Goal: Complete application form

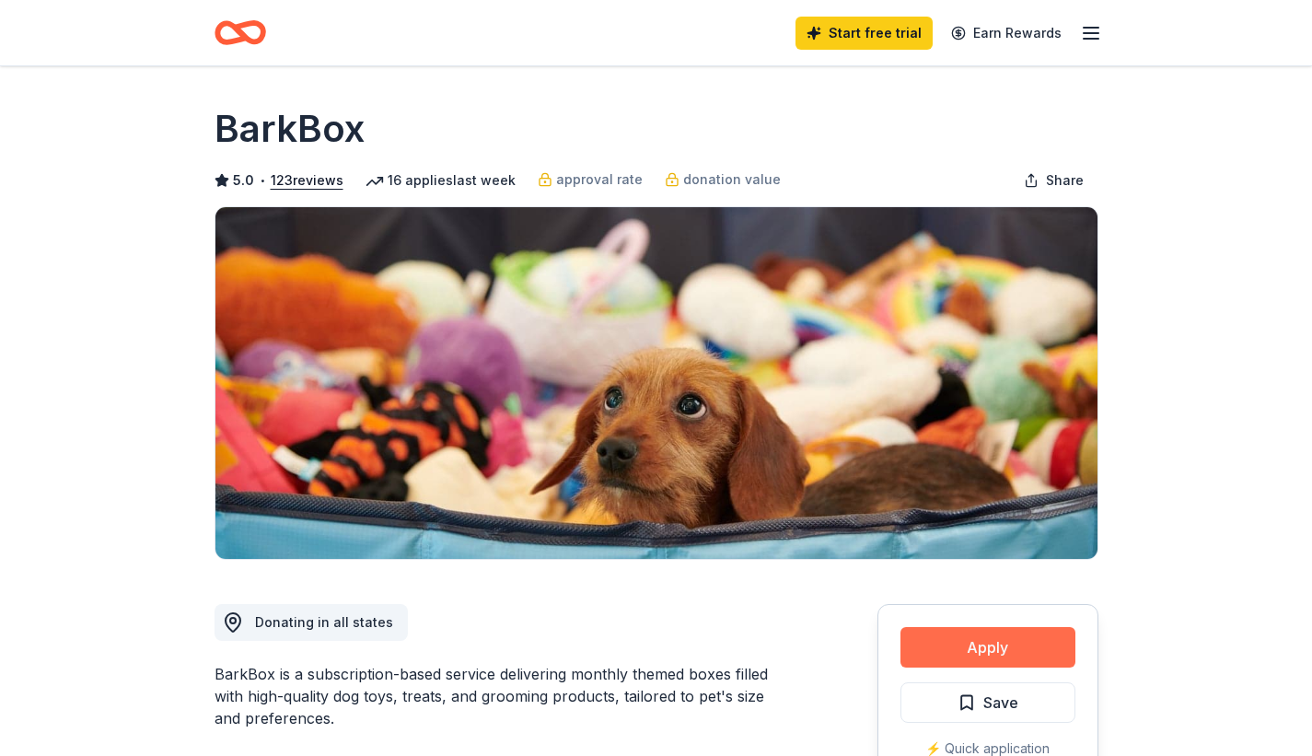
click at [932, 655] on button "Apply" at bounding box center [987, 647] width 175 height 41
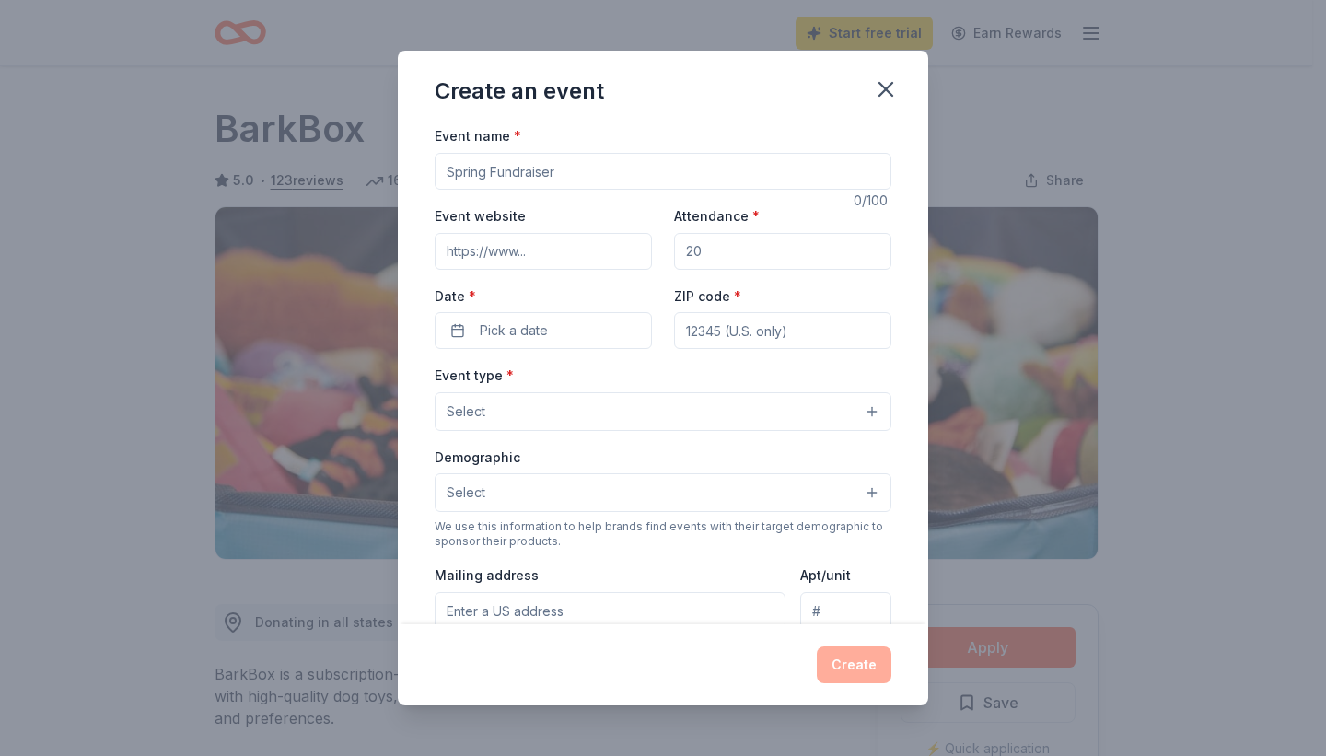
drag, startPoint x: 586, startPoint y: 166, endPoint x: 460, endPoint y: 187, distance: 127.0
click at [460, 187] on input "Event name *" at bounding box center [663, 171] width 457 height 37
type input "Fall Bash"
type input "h"
type input "500"
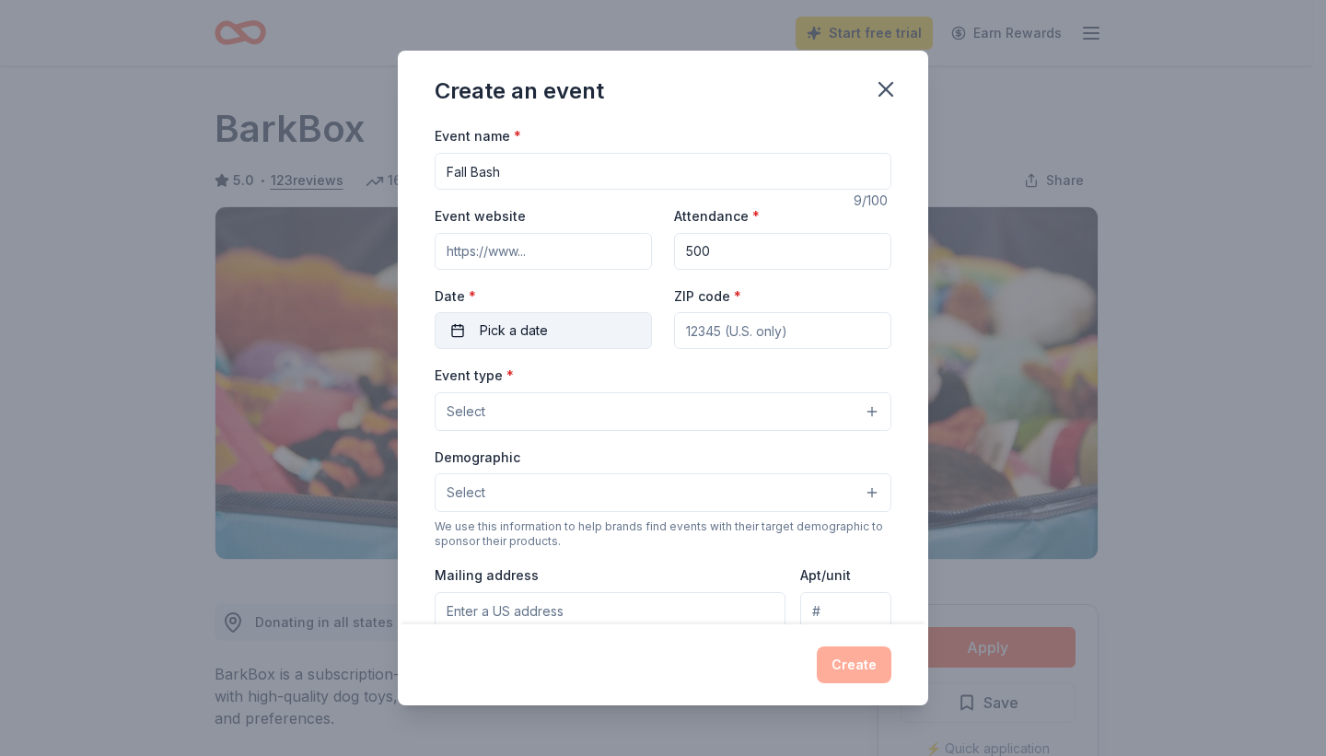
click at [458, 345] on div "Event name * Fall Bash 9 /100 Event website Attendance * 500 Date * Pick a date…" at bounding box center [663, 549] width 457 height 851
click at [461, 344] on button "Pick a date" at bounding box center [543, 330] width 217 height 37
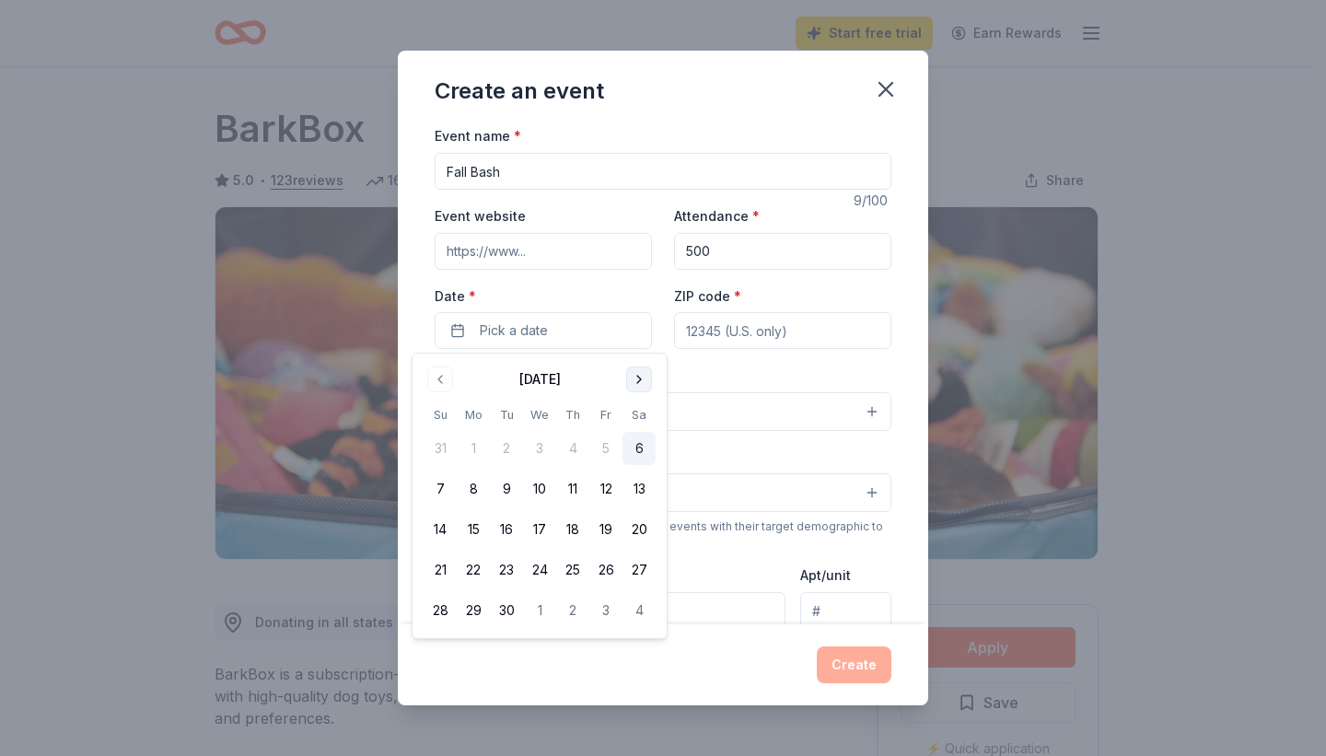
click at [648, 386] on button "Go to next month" at bounding box center [639, 379] width 26 height 26
click at [643, 532] on button "15" at bounding box center [638, 529] width 33 height 33
click at [714, 342] on input "ZIP code *" at bounding box center [782, 330] width 217 height 37
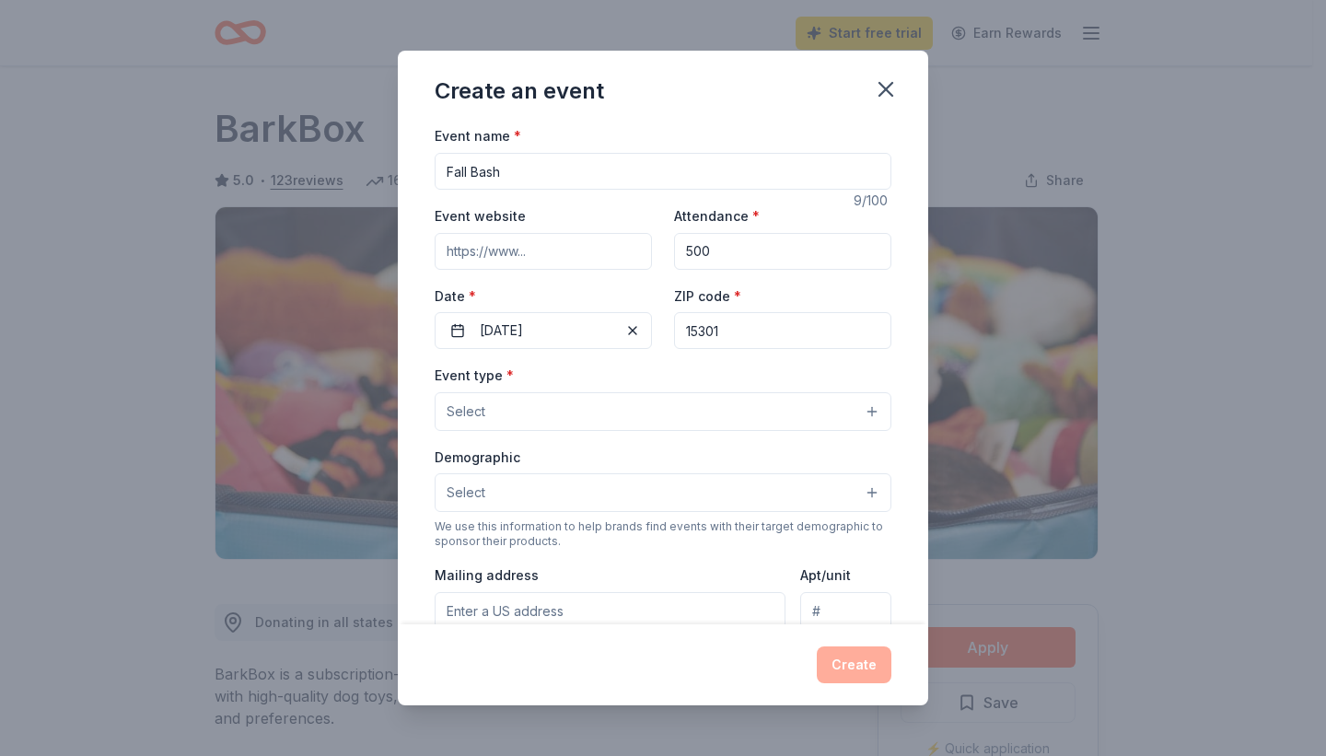
type input "15301"
click at [681, 421] on button "Select" at bounding box center [663, 411] width 457 height 39
click at [855, 419] on button "Select" at bounding box center [663, 411] width 457 height 39
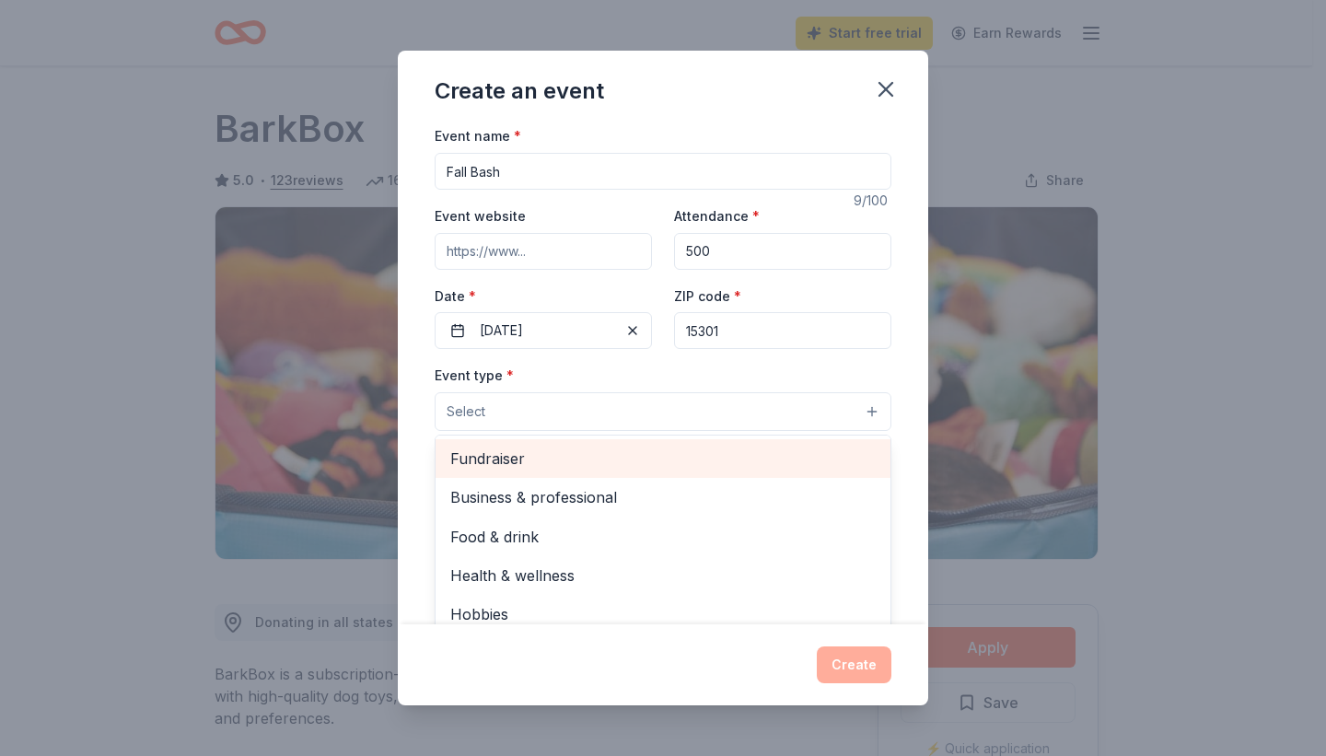
click at [829, 454] on span "Fundraiser" at bounding box center [662, 459] width 425 height 24
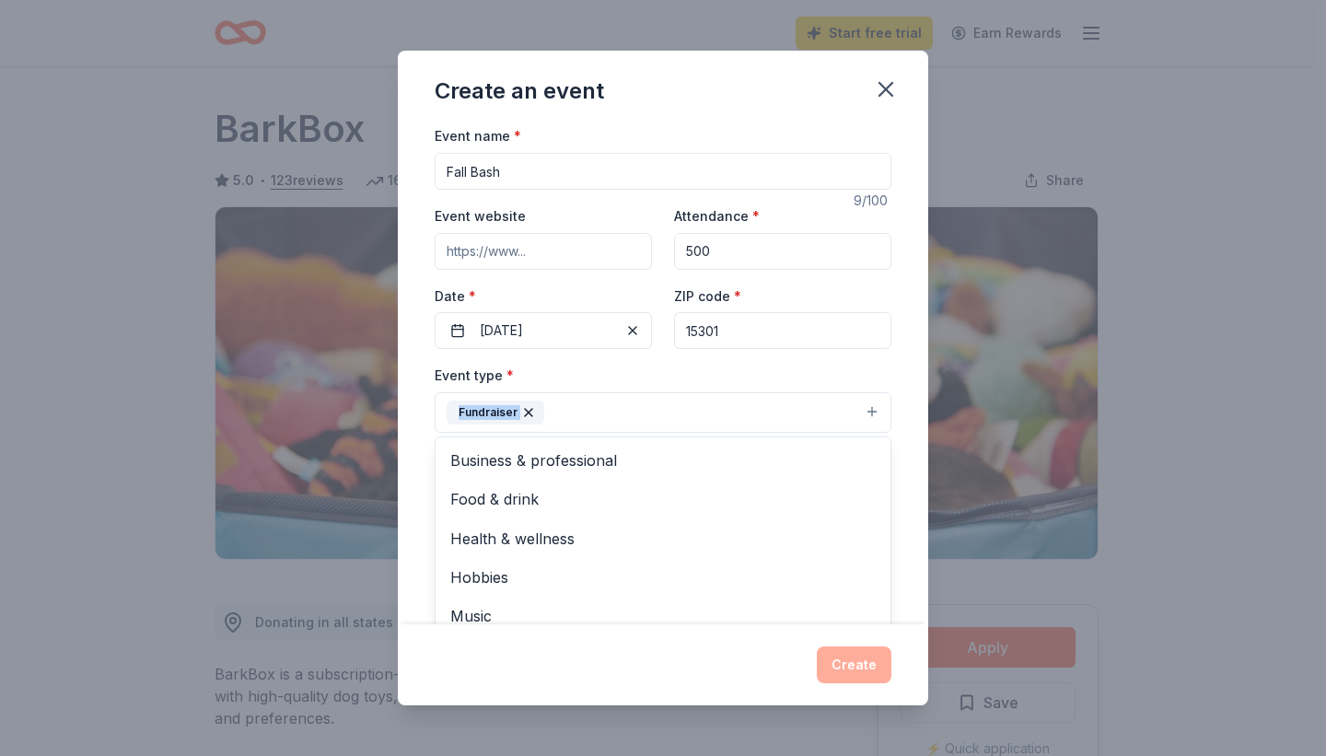
scroll to position [22, 0]
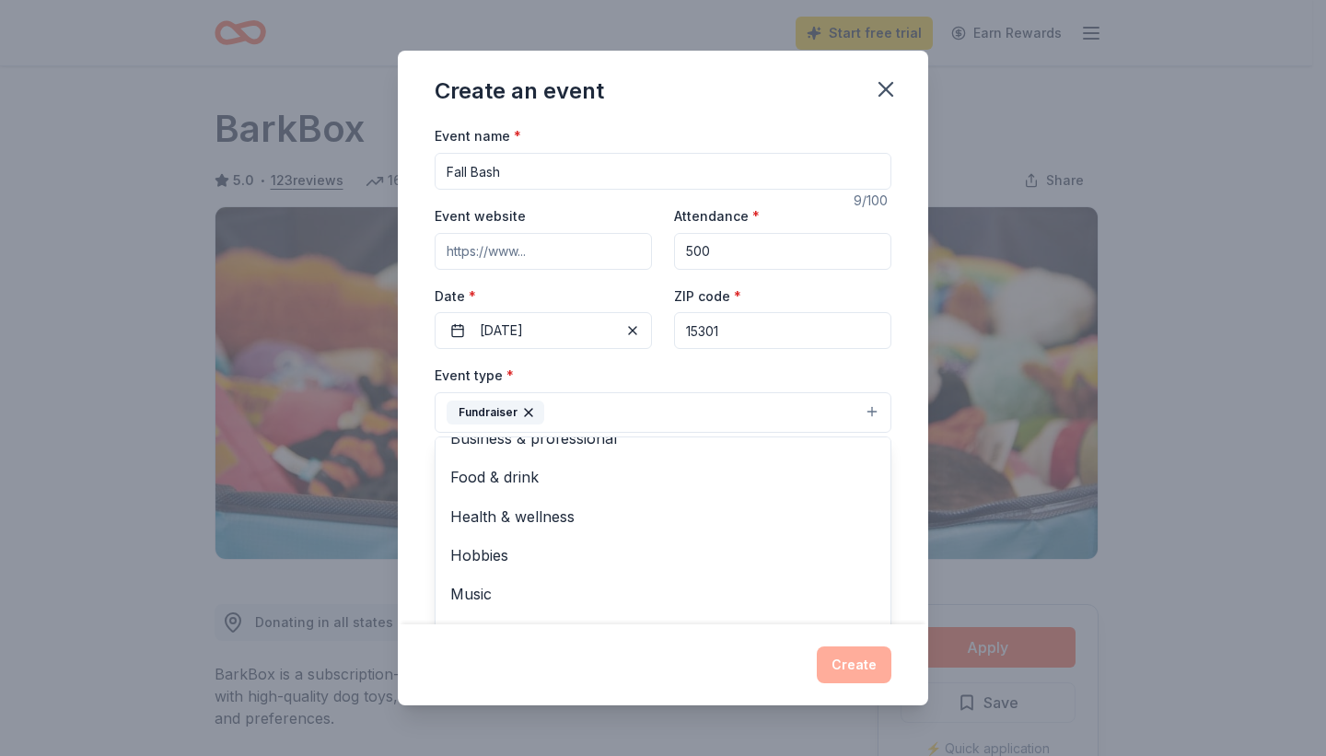
click at [890, 331] on div "Event name * Fall Bash 9 /100 Event website Attendance * 500 Date * [DATE] ZIP …" at bounding box center [663, 373] width 530 height 499
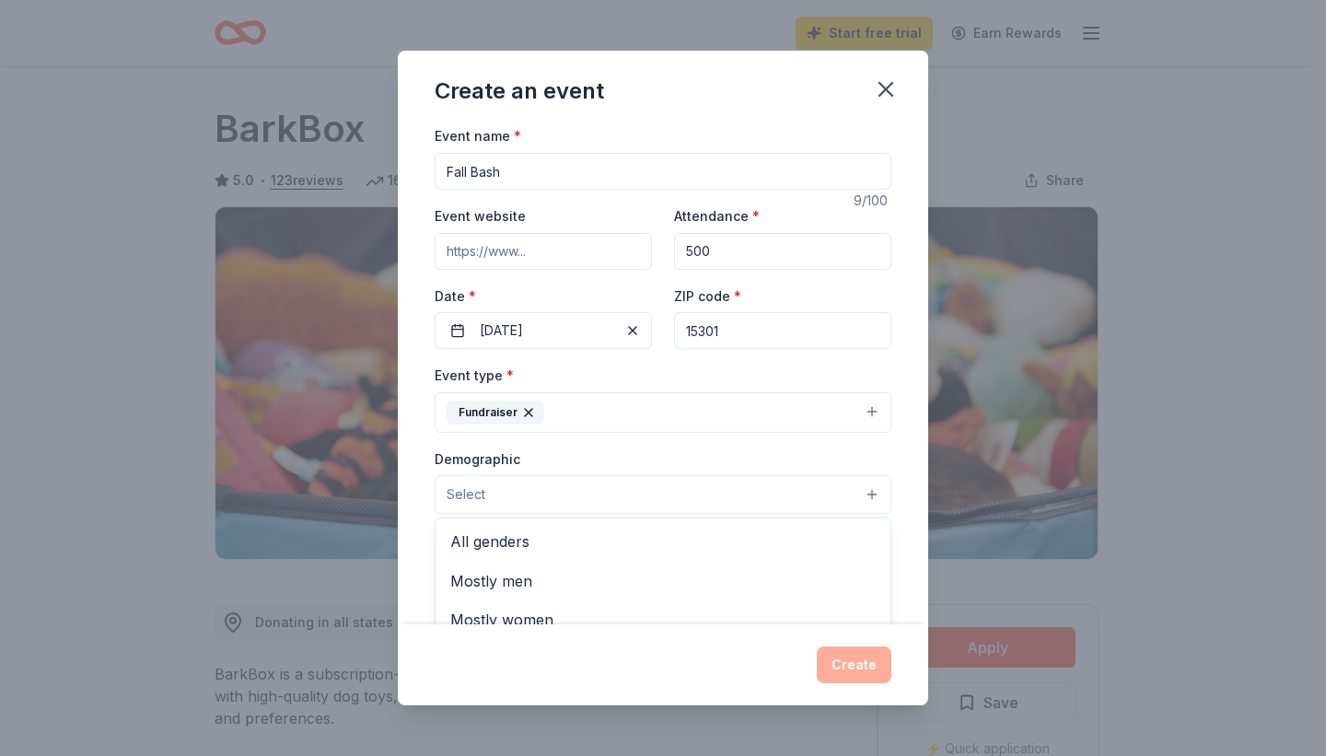
click at [621, 495] on button "Select" at bounding box center [663, 494] width 457 height 39
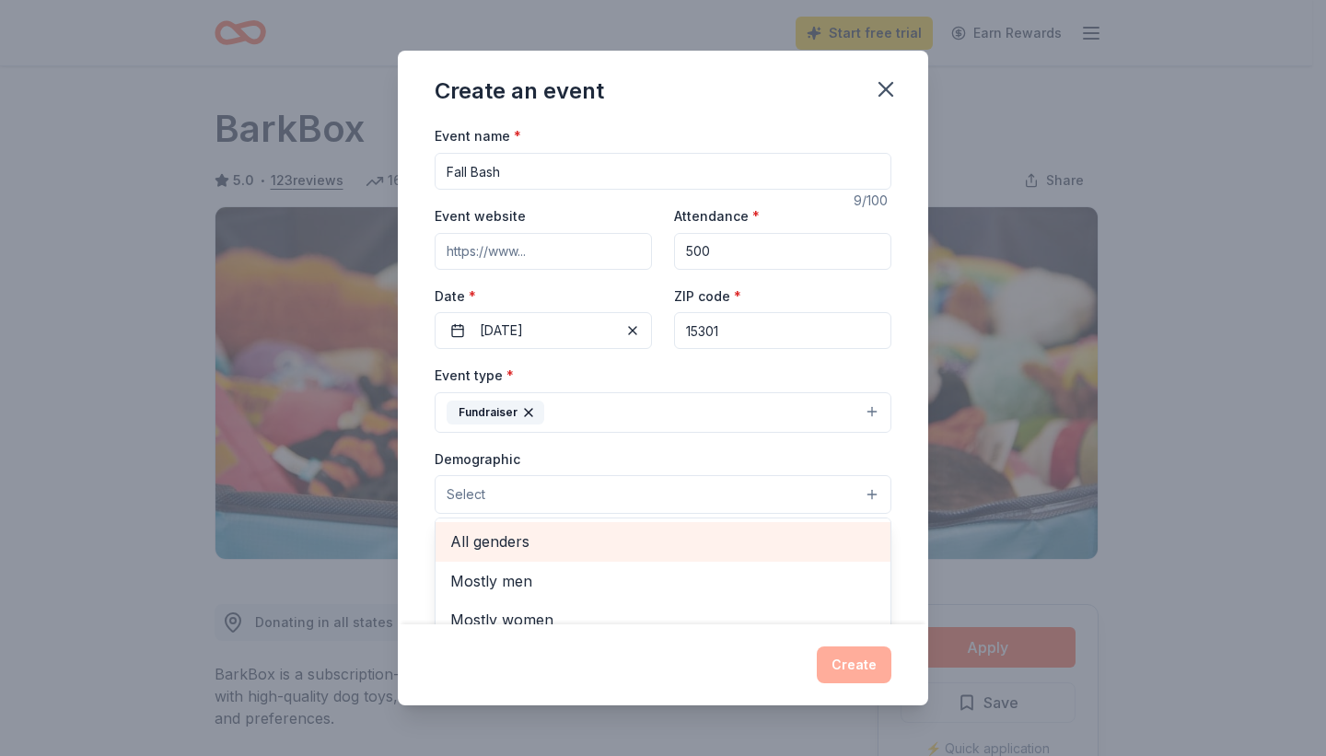
click at [626, 545] on span "All genders" at bounding box center [662, 541] width 425 height 24
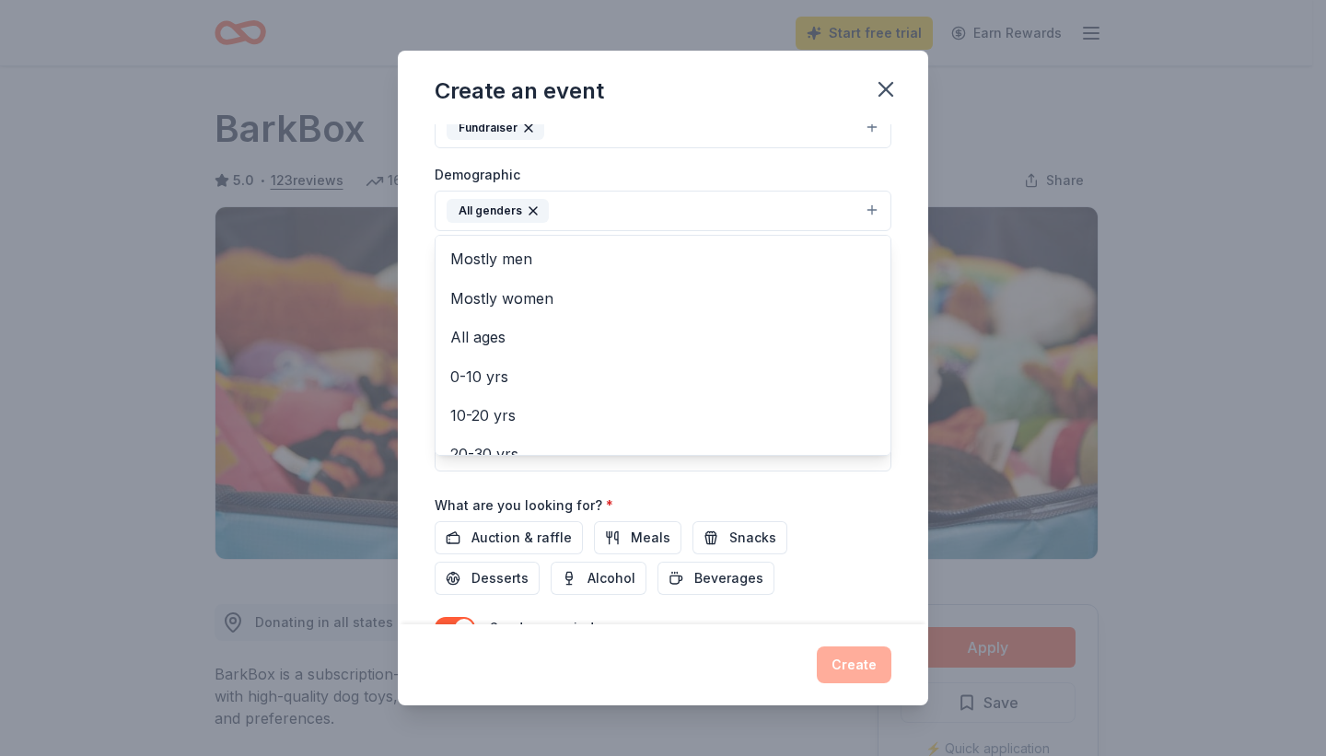
scroll to position [286, 0]
click at [874, 501] on div "Event name * Fall Bash 9 /100 Event website Attendance * 500 Date * [DATE] ZIP …" at bounding box center [663, 265] width 457 height 854
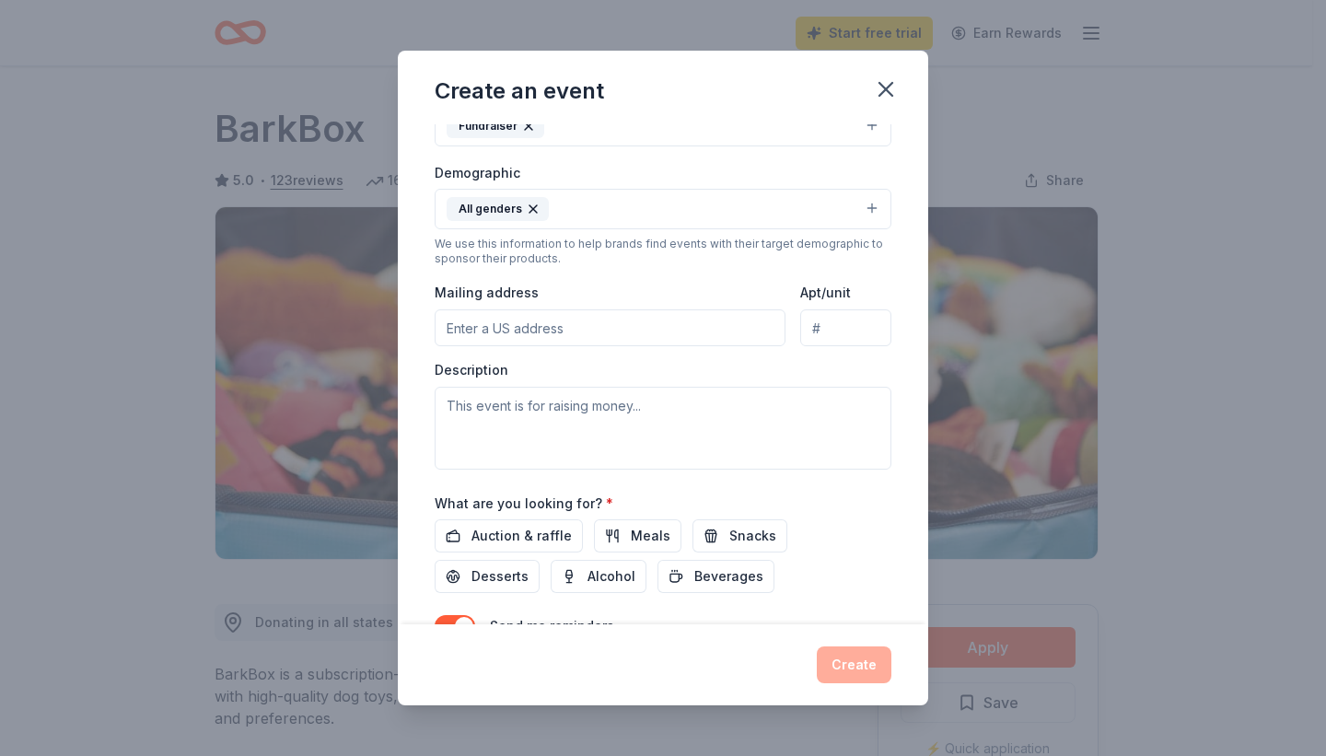
click at [687, 322] on input "Mailing address" at bounding box center [610, 327] width 351 height 37
type input "[STREET_ADDRESS][US_STATE]"
click at [608, 435] on textarea at bounding box center [663, 428] width 457 height 83
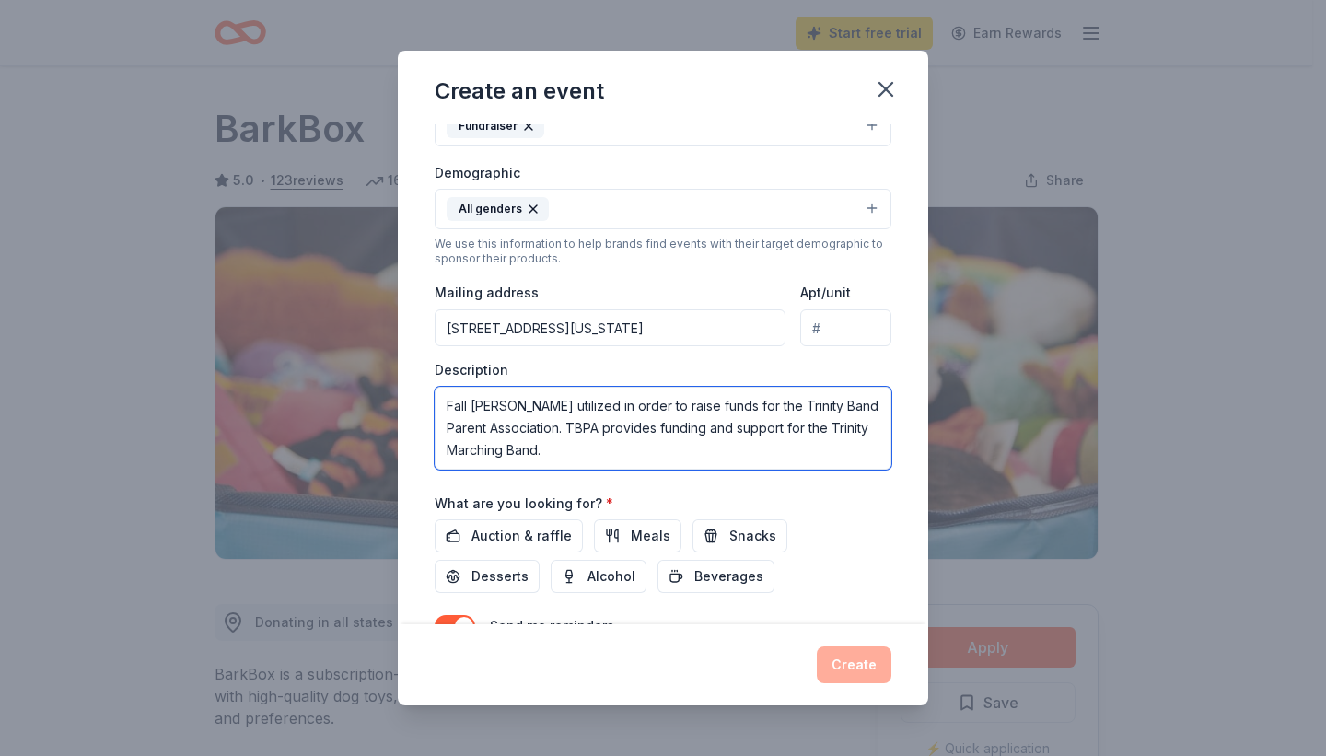
type textarea "Fall [PERSON_NAME] utilized in order to raise funds for the Trinity Band Parent…"
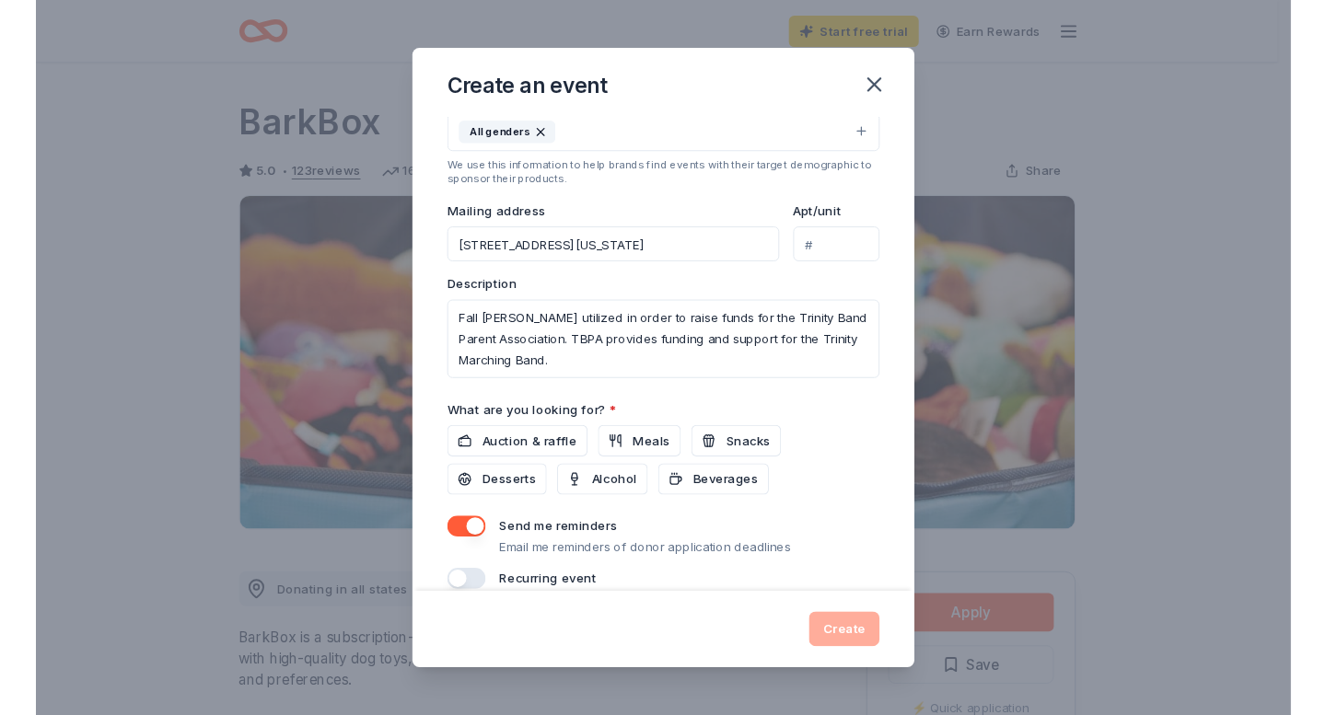
scroll to position [385, 0]
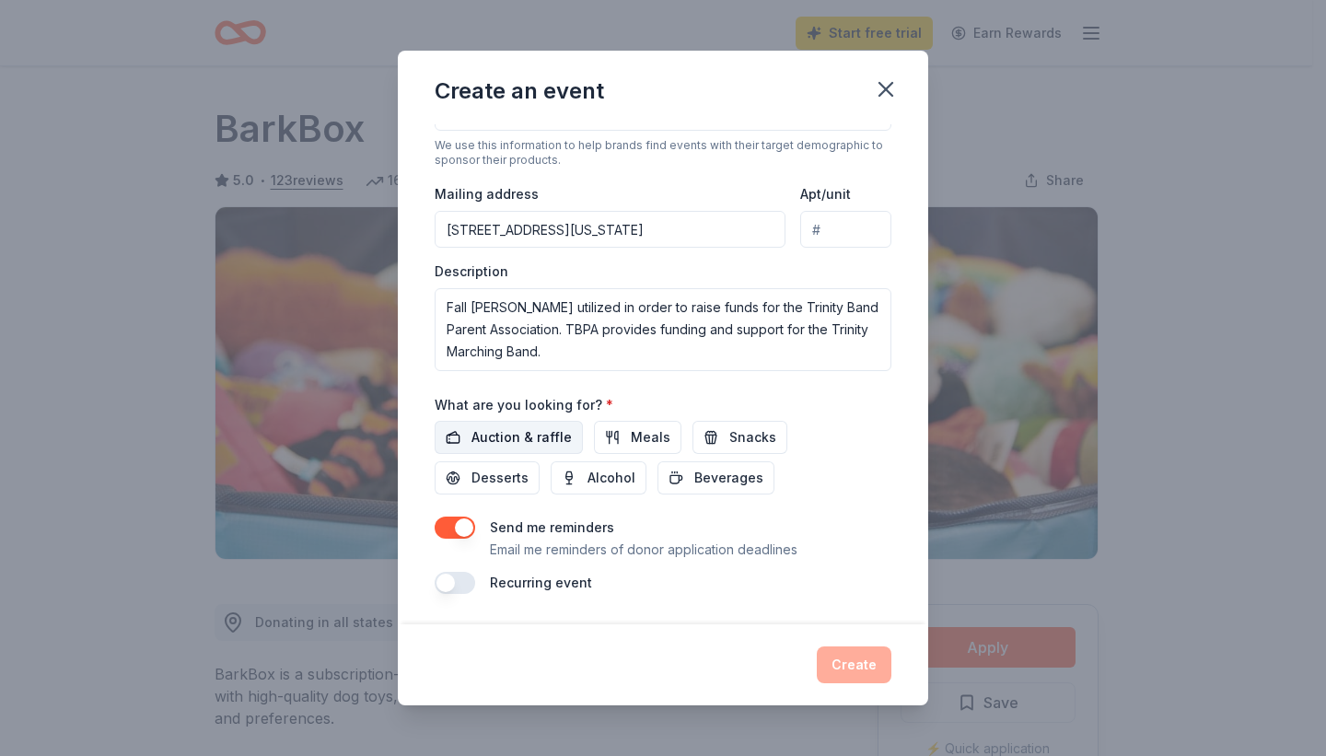
click at [541, 433] on span "Auction & raffle" at bounding box center [521, 437] width 100 height 22
click at [851, 662] on button "Create" at bounding box center [854, 664] width 75 height 37
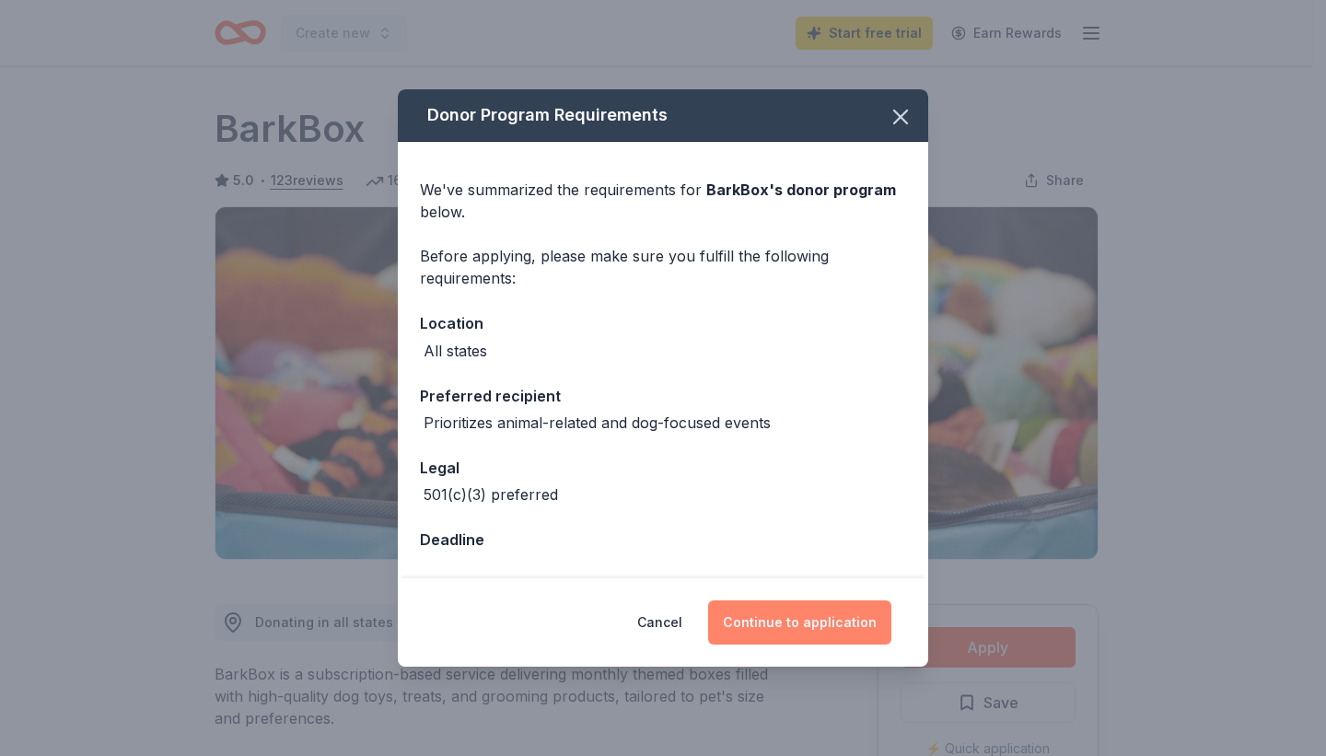
click at [851, 621] on button "Continue to application" at bounding box center [799, 622] width 183 height 44
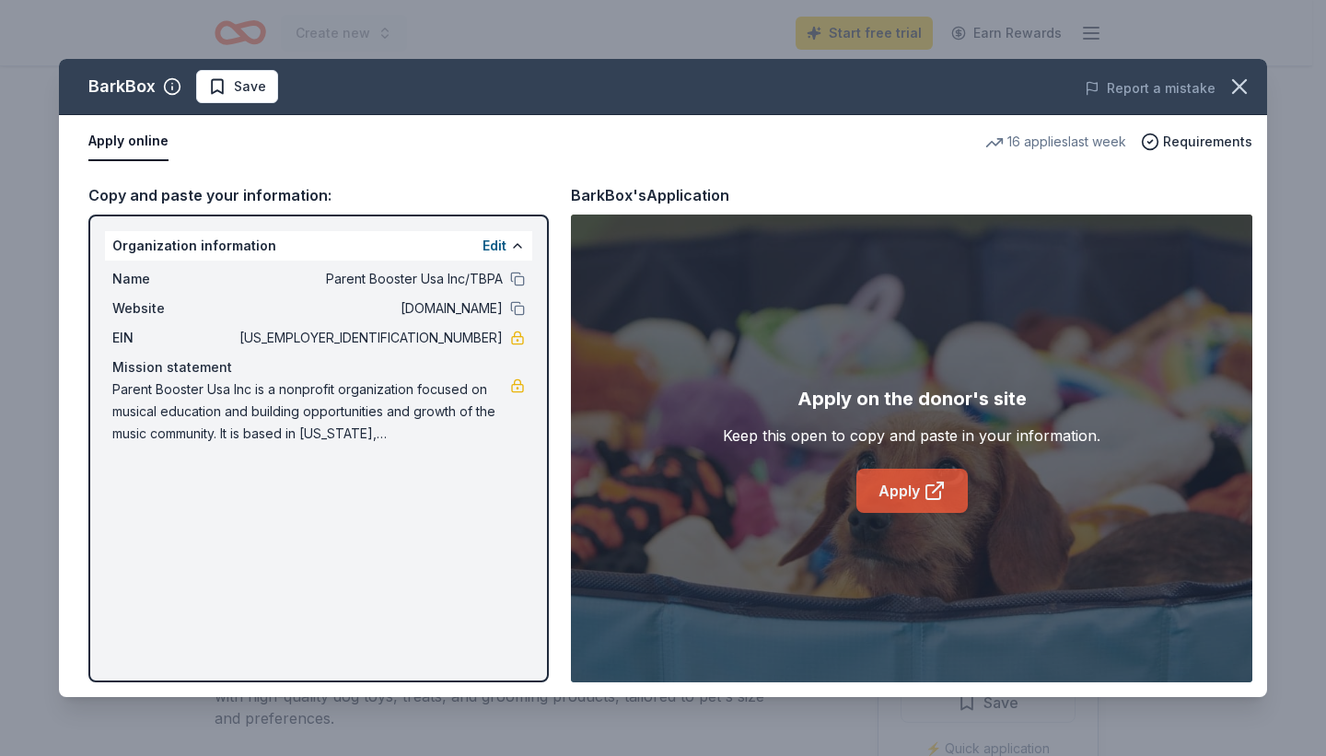
click at [952, 492] on link "Apply" at bounding box center [911, 491] width 111 height 44
